Goal: Obtain resource: Download file/media

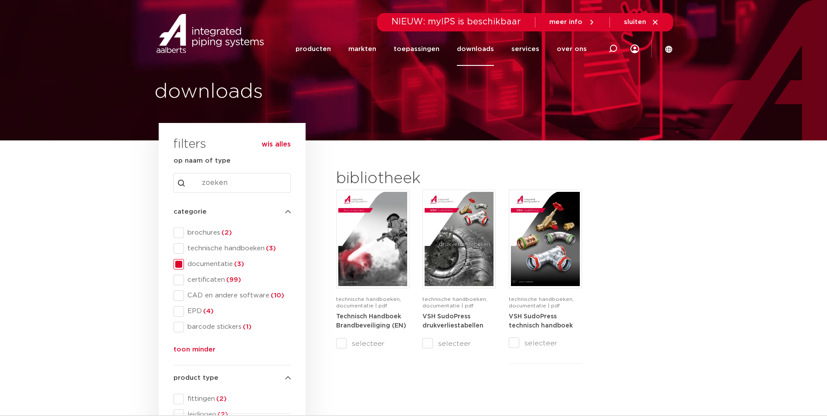
click at [268, 140] on button "wis alles" at bounding box center [276, 144] width 29 height 9
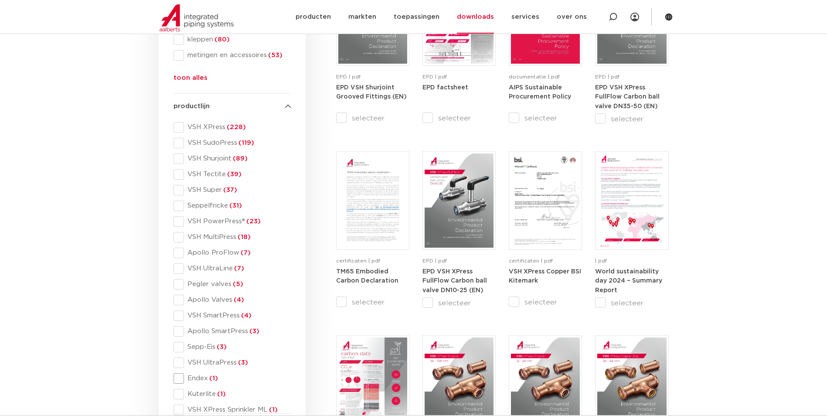
scroll to position [392, 0]
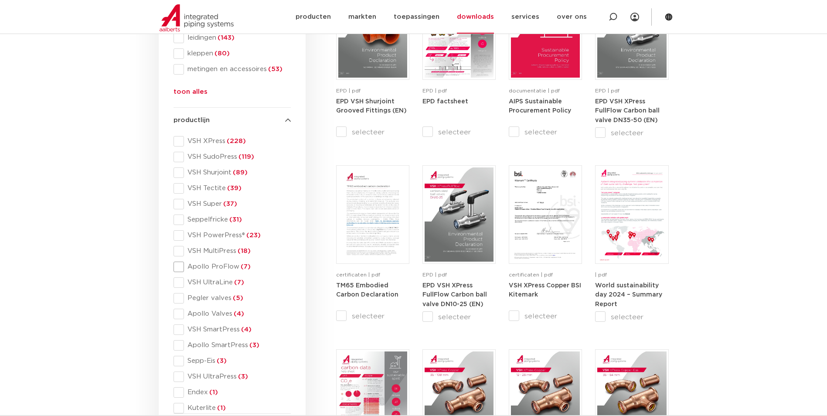
click at [180, 265] on span at bounding box center [179, 267] width 10 height 10
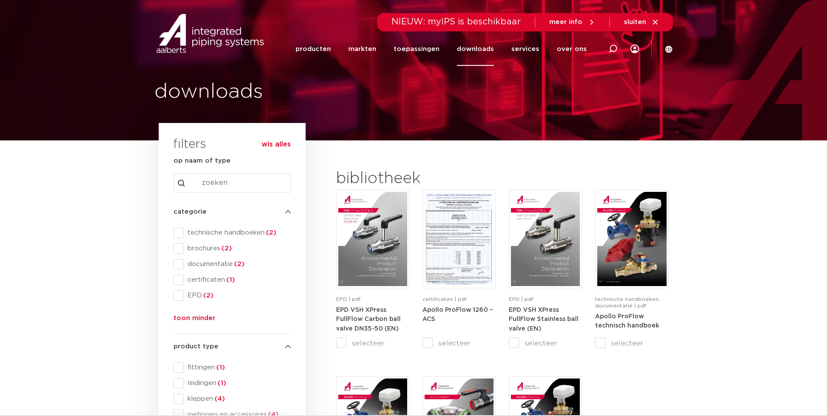
click at [278, 144] on button "wis alles" at bounding box center [276, 144] width 29 height 9
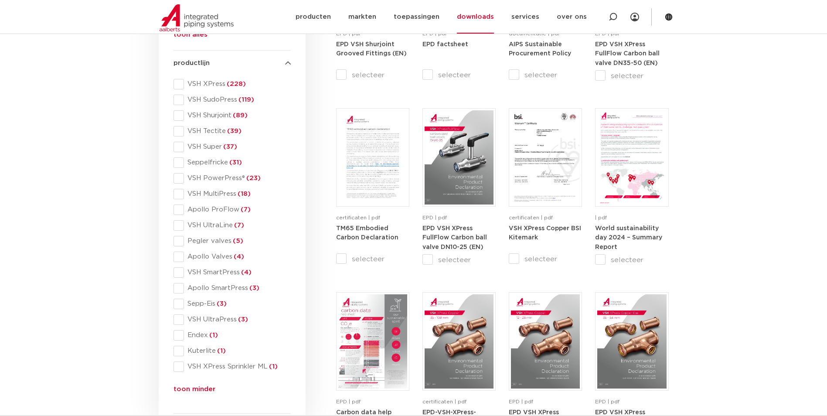
scroll to position [480, 0]
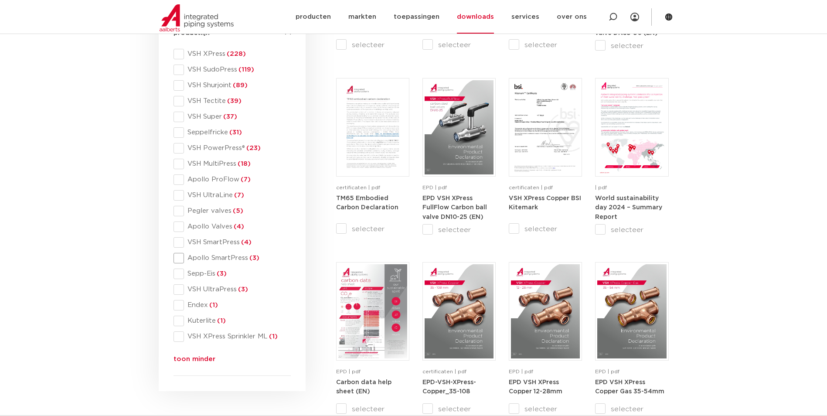
click at [181, 256] on span at bounding box center [179, 258] width 10 height 10
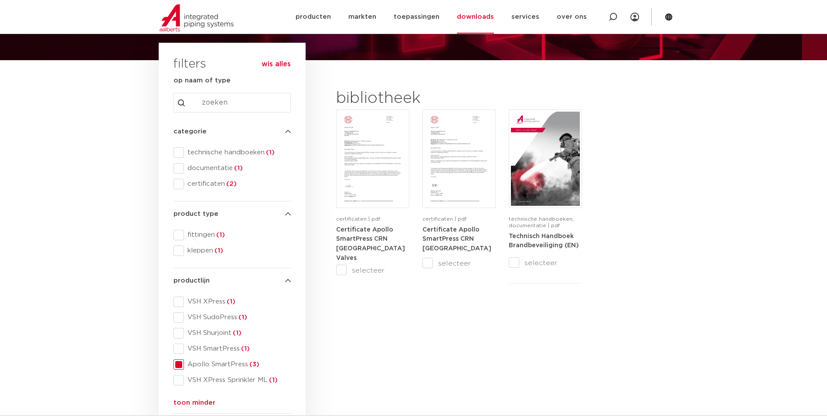
scroll to position [75, 0]
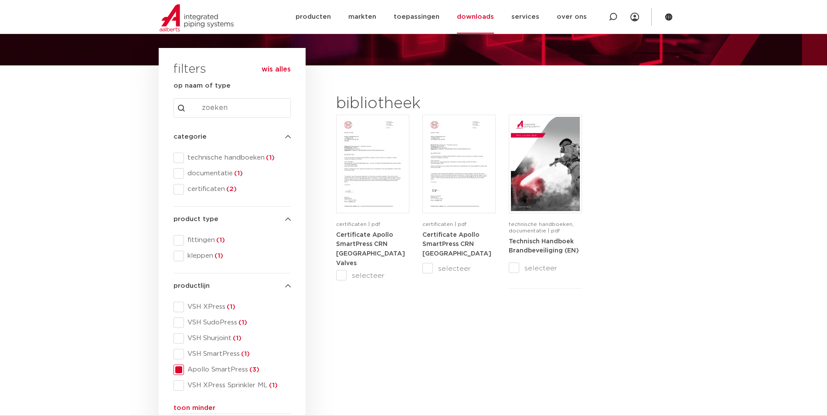
click at [179, 369] on span at bounding box center [179, 370] width 10 height 10
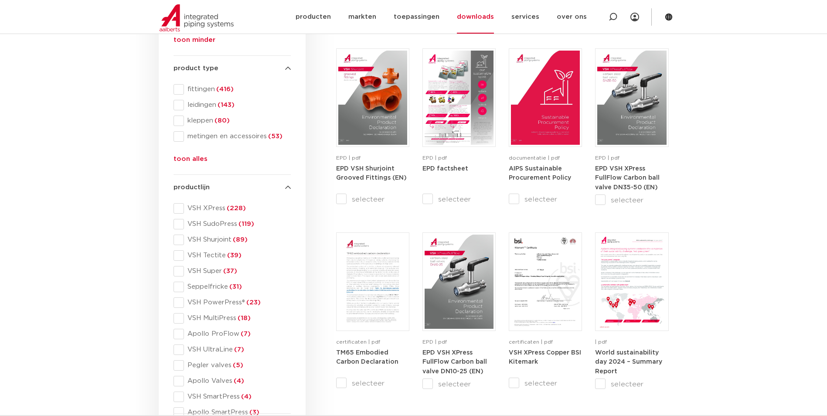
scroll to position [337, 0]
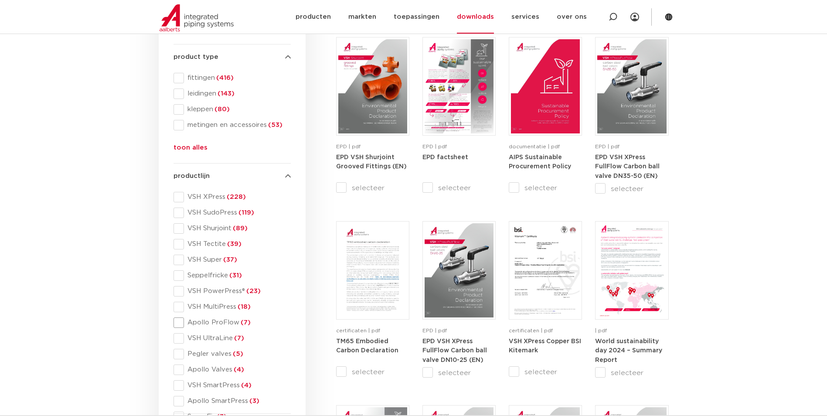
click at [177, 323] on span at bounding box center [179, 322] width 10 height 10
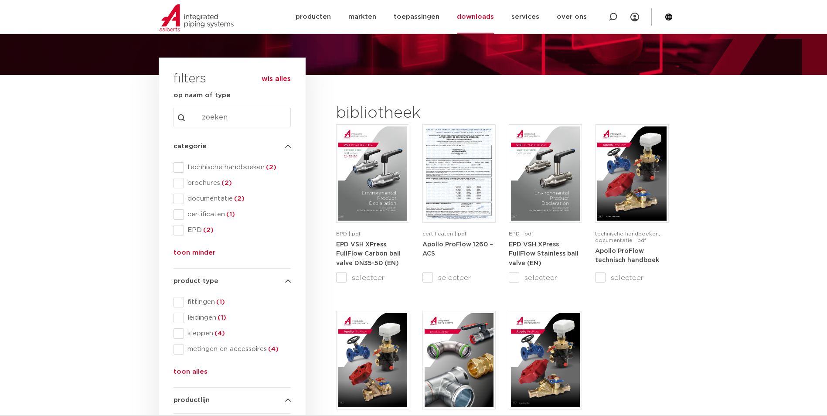
scroll to position [31, 0]
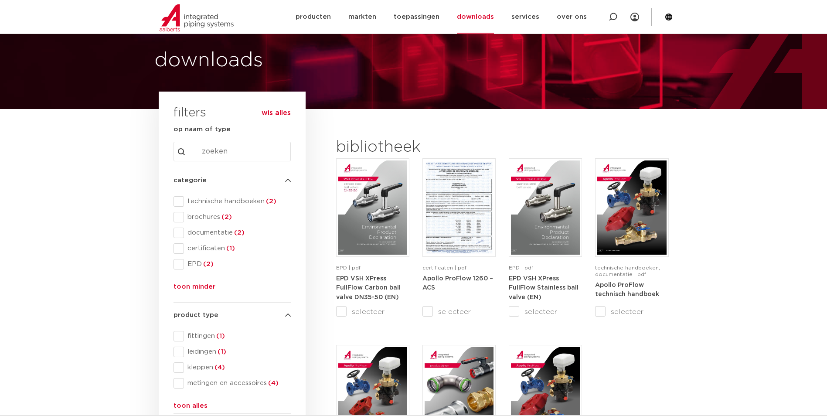
click at [189, 17] on img at bounding box center [197, 17] width 74 height 27
